Goal: Find specific page/section: Find specific page/section

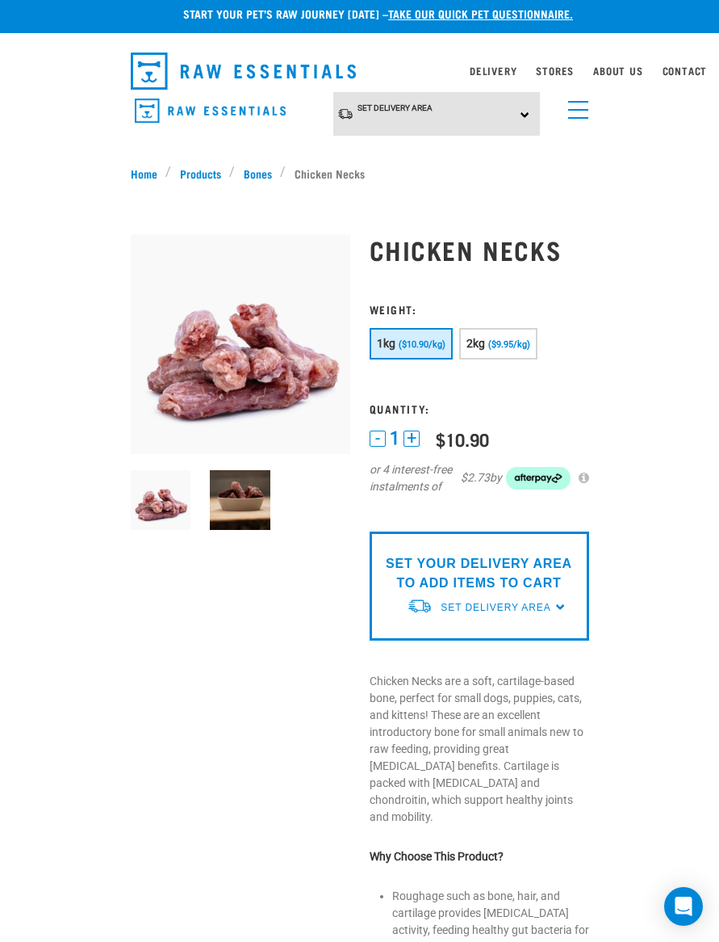
click at [551, 607] on span "Set Delivery Area" at bounding box center [496, 607] width 110 height 11
click at [481, 644] on link "[GEOGRAPHIC_DATA]" at bounding box center [487, 644] width 161 height 27
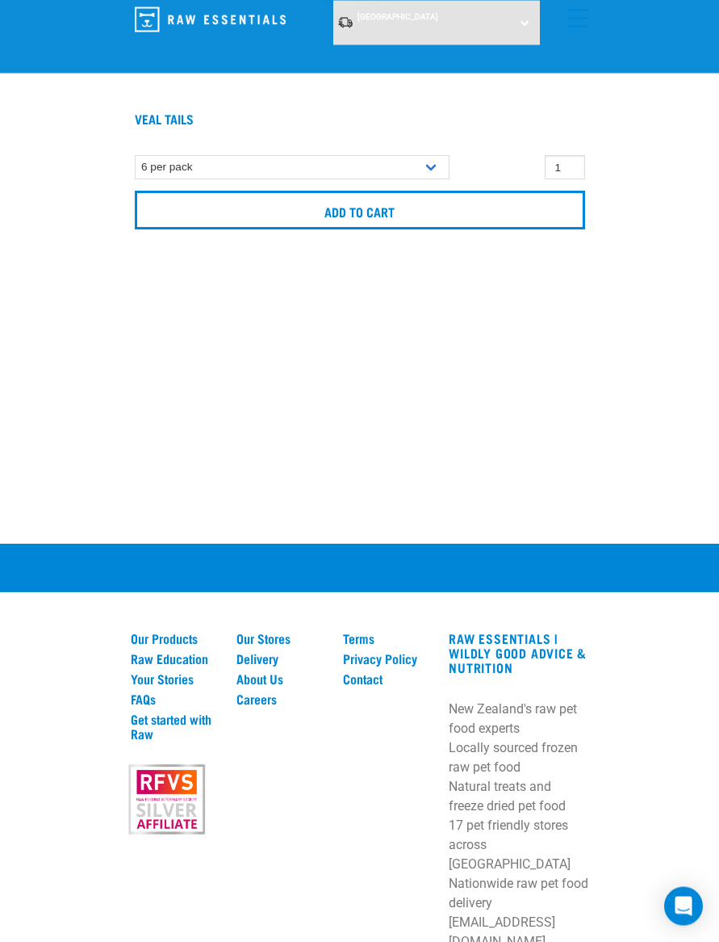
scroll to position [1765, 0]
click at [278, 631] on link "Our Stores" at bounding box center [280, 638] width 87 height 15
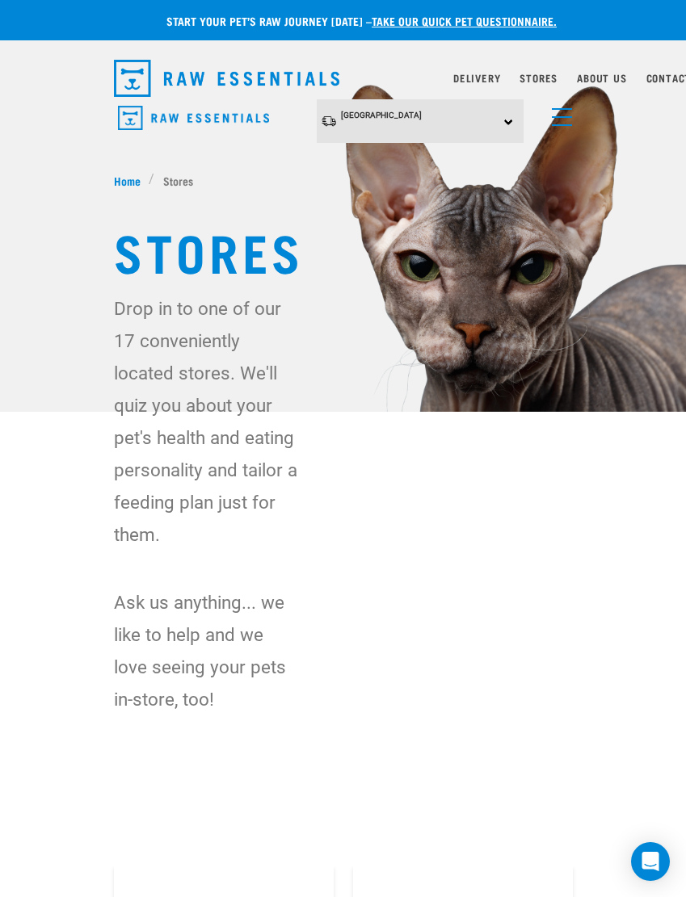
click at [466, 81] on link "Delivery" at bounding box center [476, 78] width 47 height 6
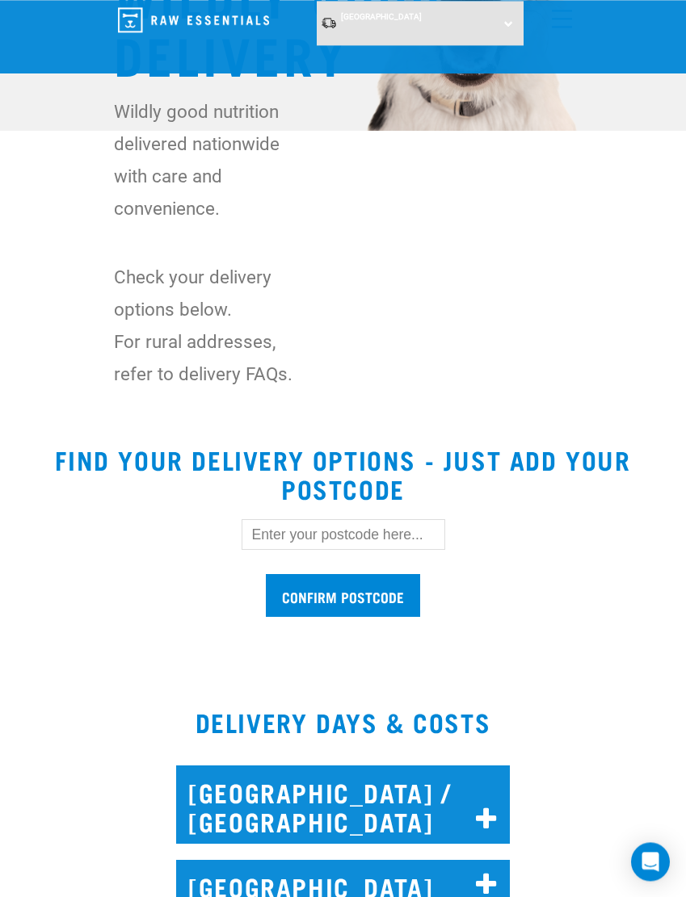
scroll to position [325, 0]
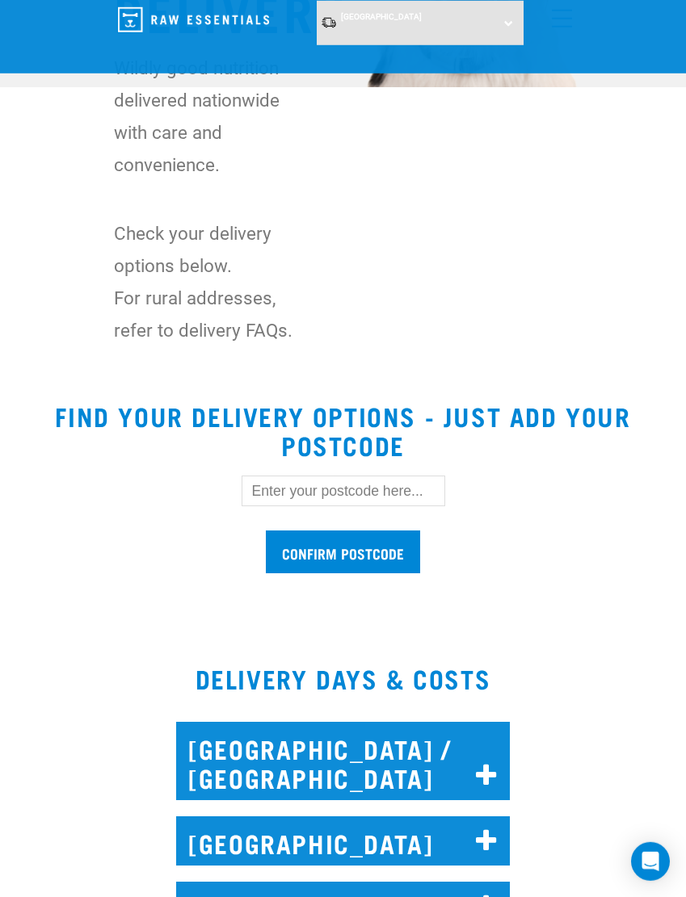
click at [292, 476] on input "text" at bounding box center [342, 491] width 203 height 31
type input "4473"
click at [291, 543] on input "Confirm postcode" at bounding box center [343, 552] width 154 height 43
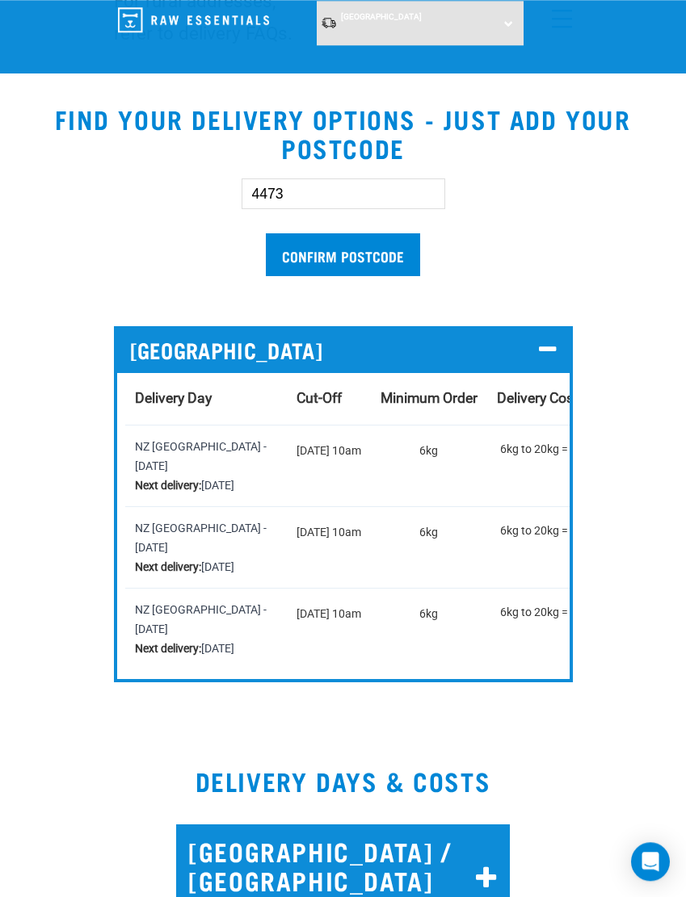
scroll to position [0, 0]
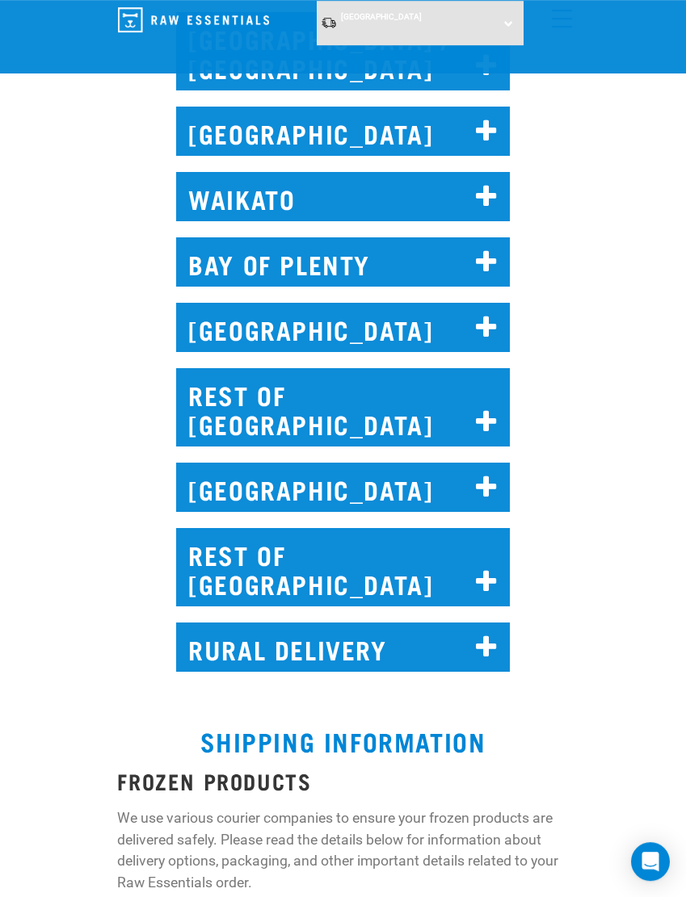
click at [266, 672] on h2 "RURAL DELIVERY" at bounding box center [342, 647] width 333 height 49
